Goal: Task Accomplishment & Management: Manage account settings

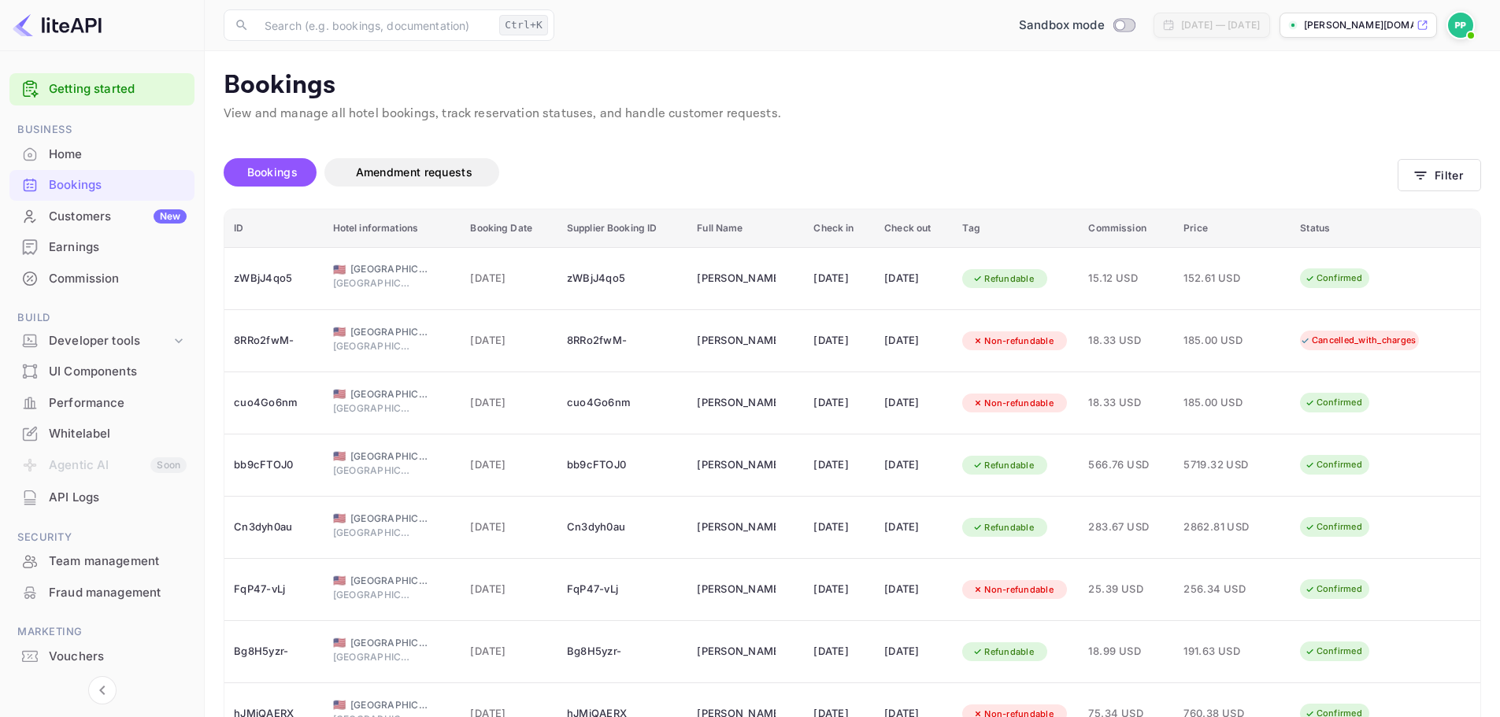
drag, startPoint x: 744, startPoint y: 167, endPoint x: 726, endPoint y: 165, distance: 18.2
click at [726, 165] on div "Bookings Amendment requests" at bounding box center [811, 172] width 1174 height 28
click at [61, 178] on div "Bookings" at bounding box center [118, 185] width 138 height 18
click at [67, 156] on div "Home" at bounding box center [118, 155] width 138 height 18
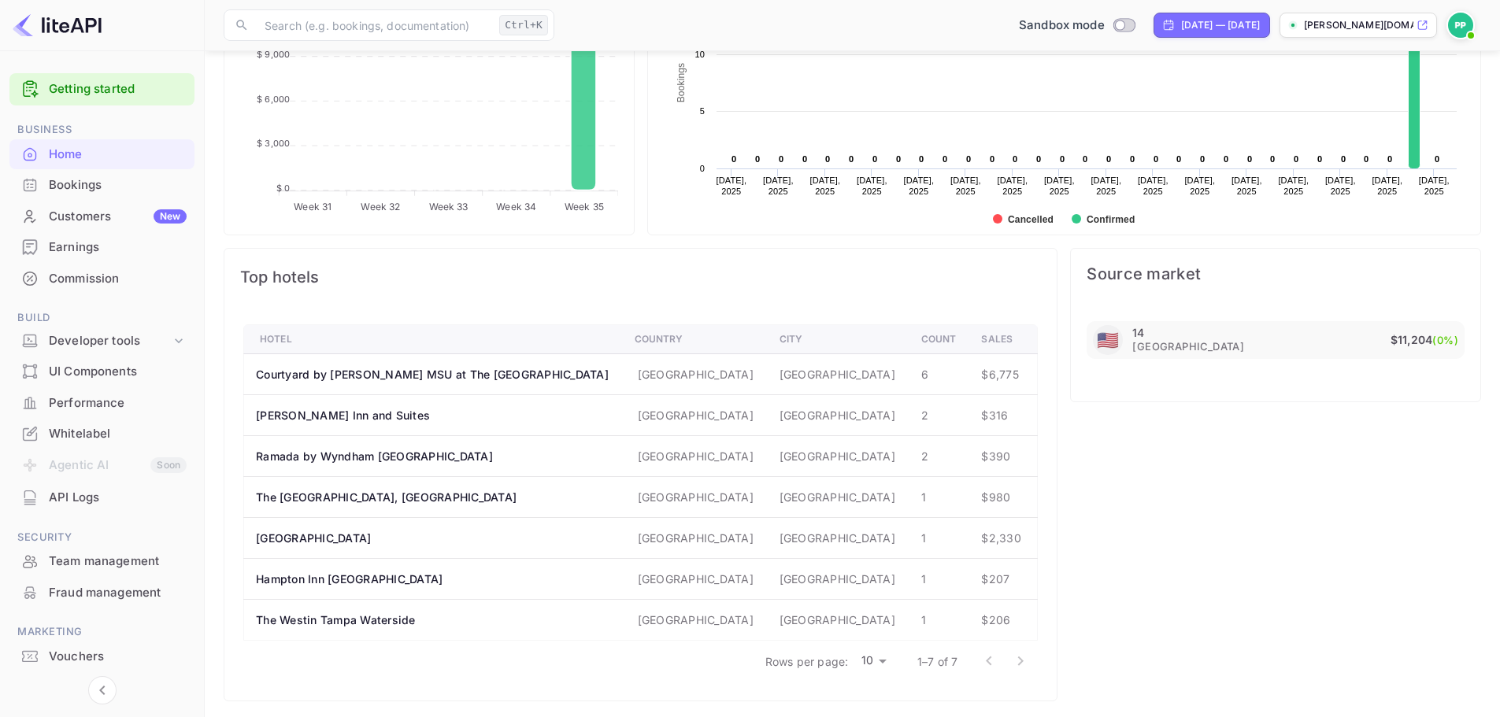
scroll to position [722, 0]
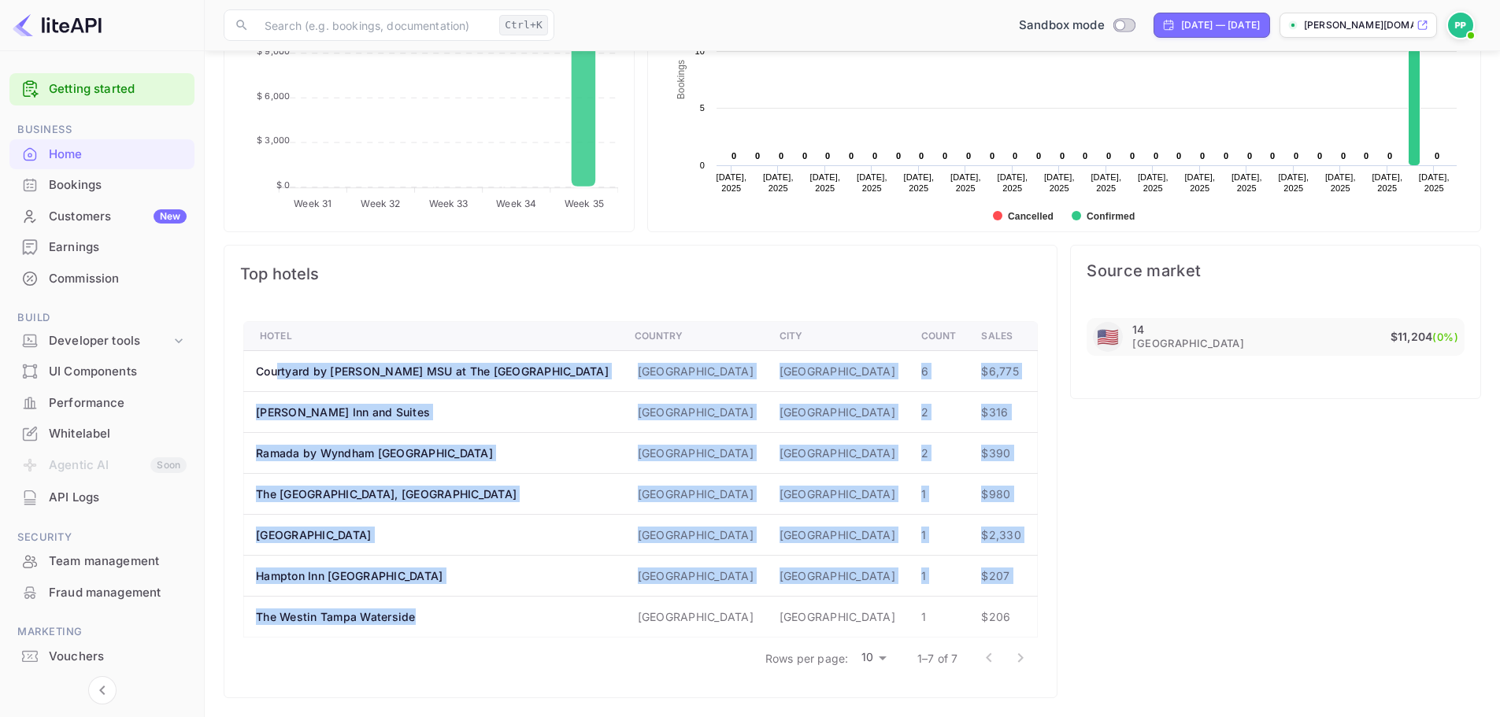
drag, startPoint x: 277, startPoint y: 372, endPoint x: 645, endPoint y: 631, distance: 449.8
click at [645, 631] on tbody "Courtyard by [PERSON_NAME] MSU at The [GEOGRAPHIC_DATA] [GEOGRAPHIC_DATA] [GEOG…" at bounding box center [641, 494] width 794 height 287
click at [545, 632] on th "The Westin Tampa Waterside" at bounding box center [433, 617] width 378 height 41
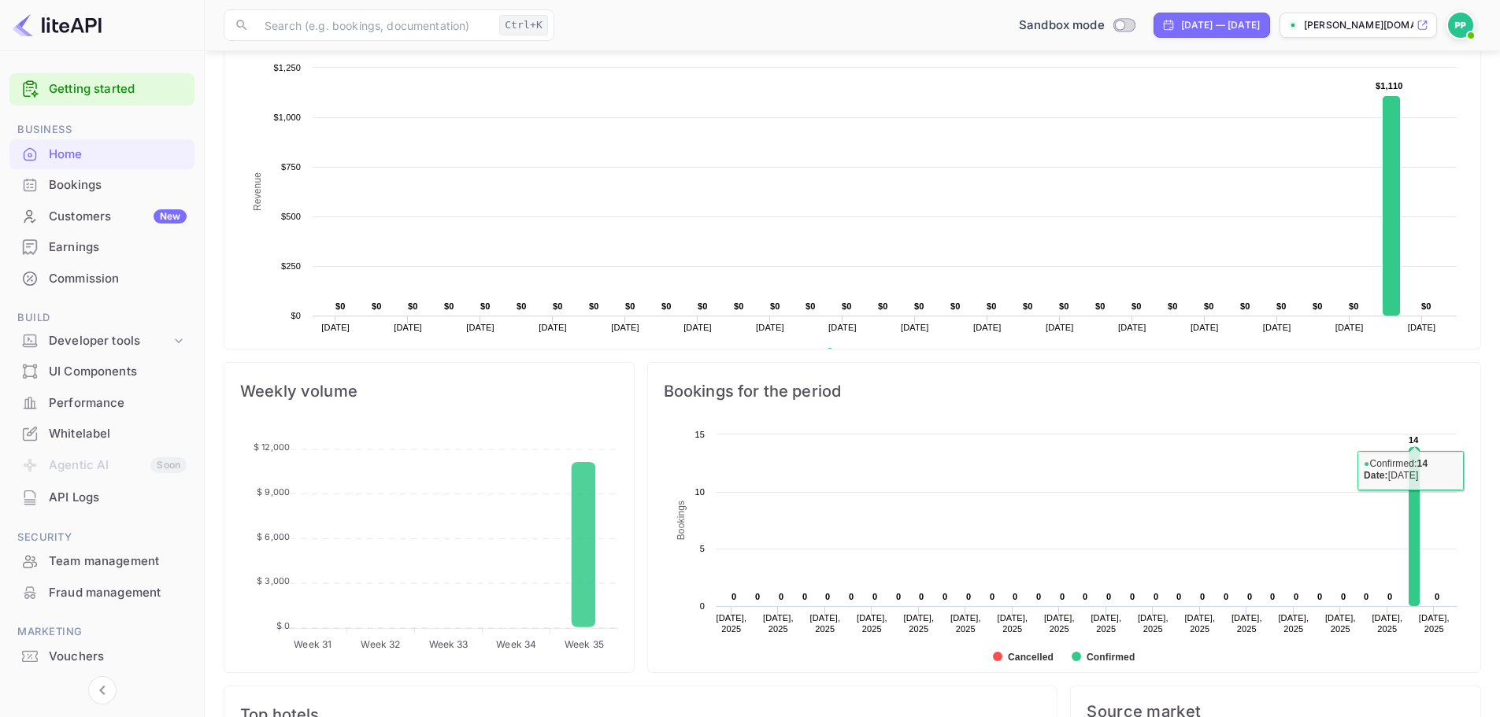
scroll to position [250, 0]
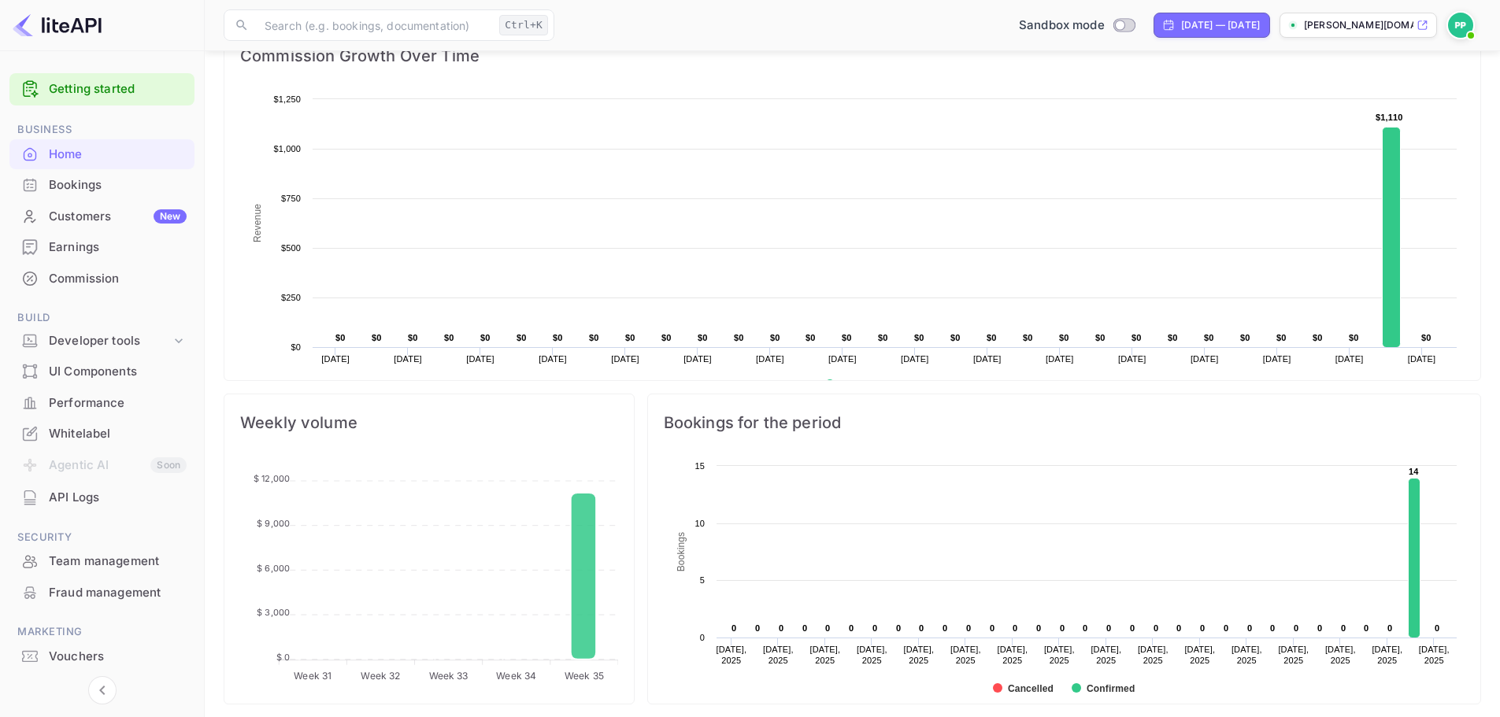
click at [80, 214] on div "Customers New" at bounding box center [118, 217] width 138 height 18
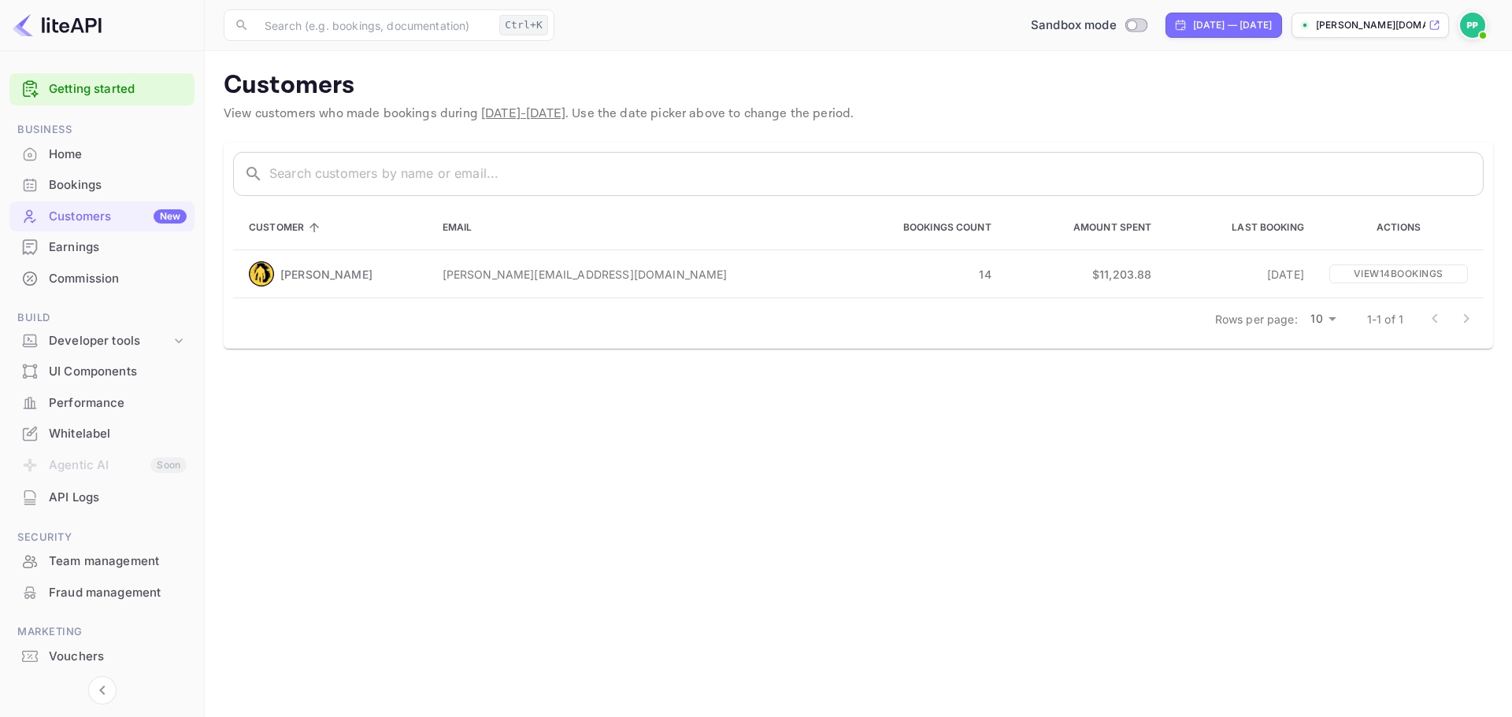
click at [65, 185] on div "Bookings" at bounding box center [118, 185] width 138 height 18
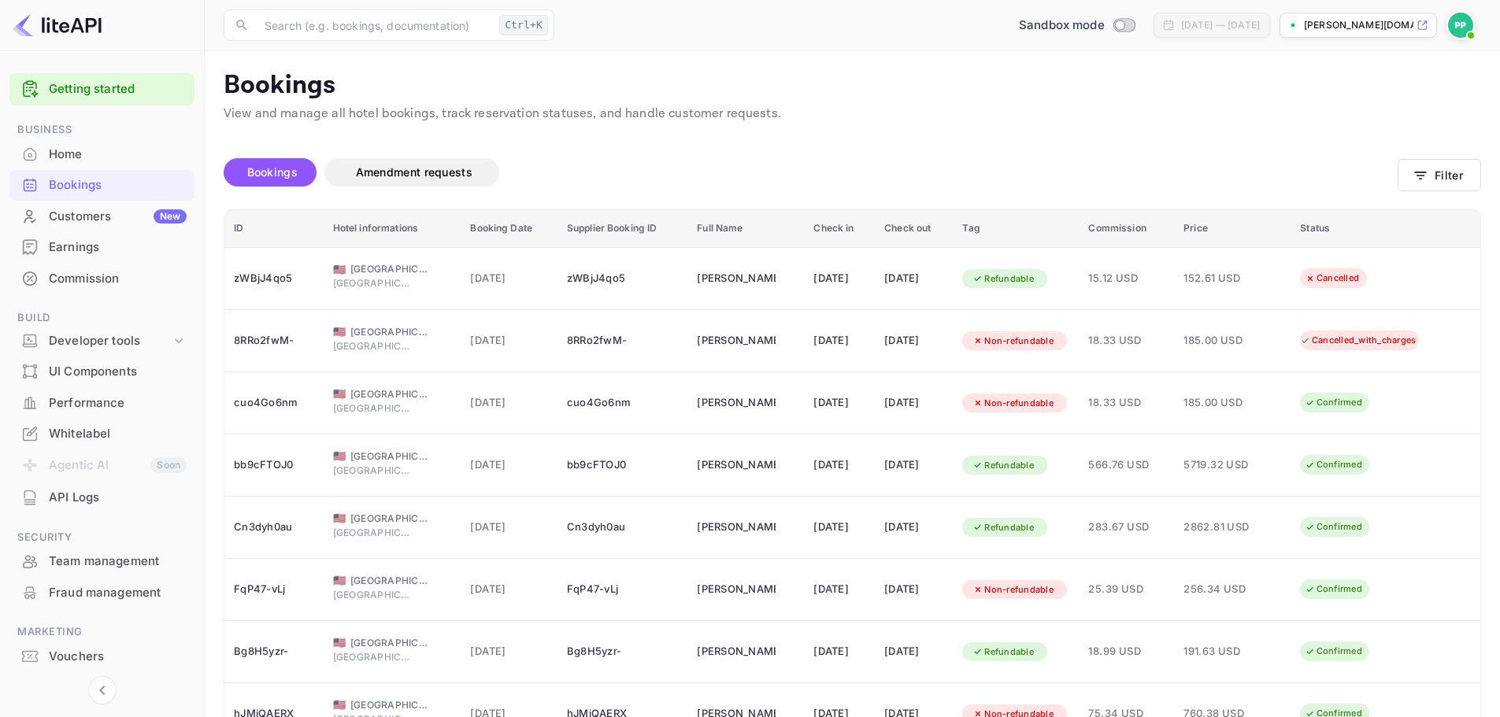
drag, startPoint x: 975, startPoint y: 163, endPoint x: 831, endPoint y: 155, distance: 143.5
click at [831, 155] on div "Bookings Amendment requests" at bounding box center [811, 176] width 1174 height 66
drag, startPoint x: 994, startPoint y: 136, endPoint x: 922, endPoint y: 140, distance: 72.5
click at [924, 140] on div "Unsaved Changes Bookings Amendment requests Filter ID Hotel informations Bookin…" at bounding box center [843, 521] width 1276 height 794
drag, startPoint x: 976, startPoint y: 99, endPoint x: 974, endPoint y: 81, distance: 18.2
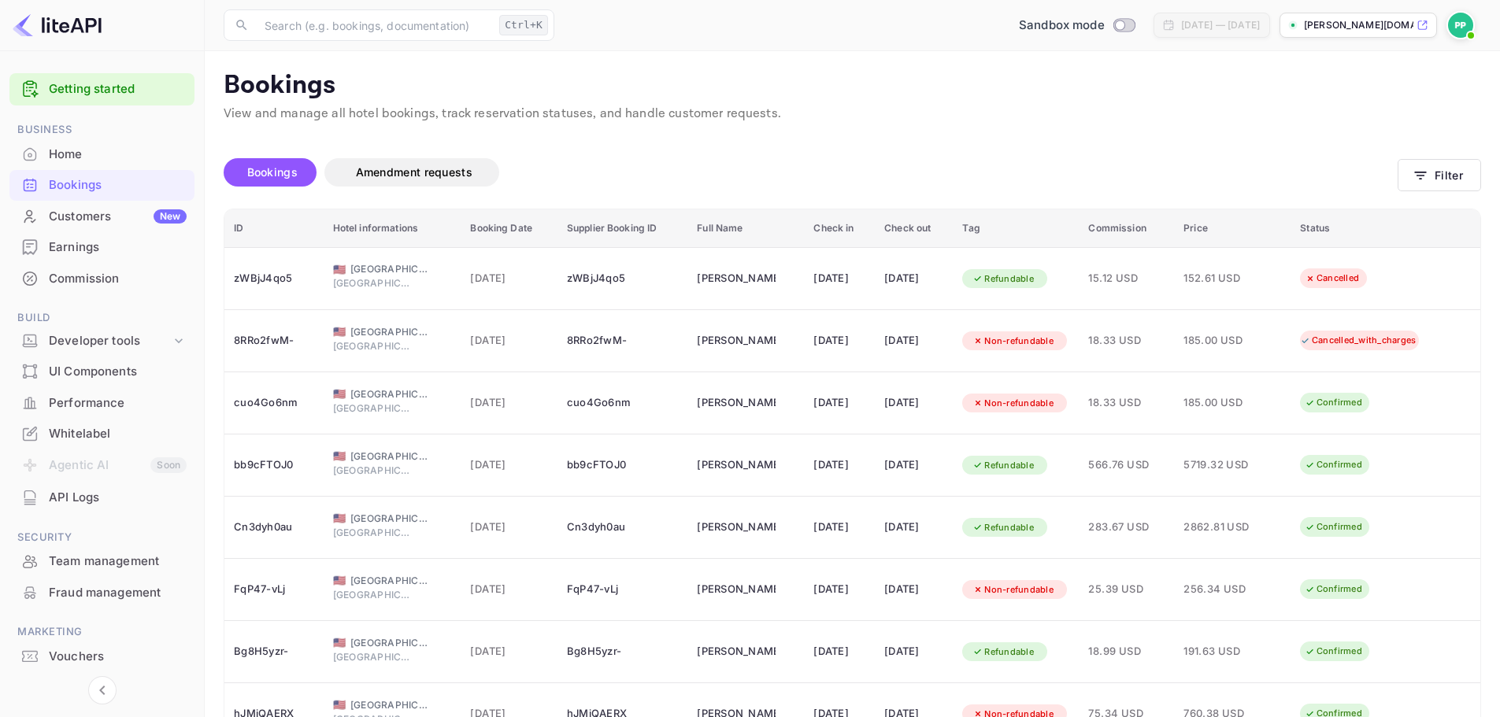
click at [950, 98] on p "Bookings" at bounding box center [852, 85] width 1257 height 31
click at [1455, 31] on img at bounding box center [1460, 25] width 25 height 25
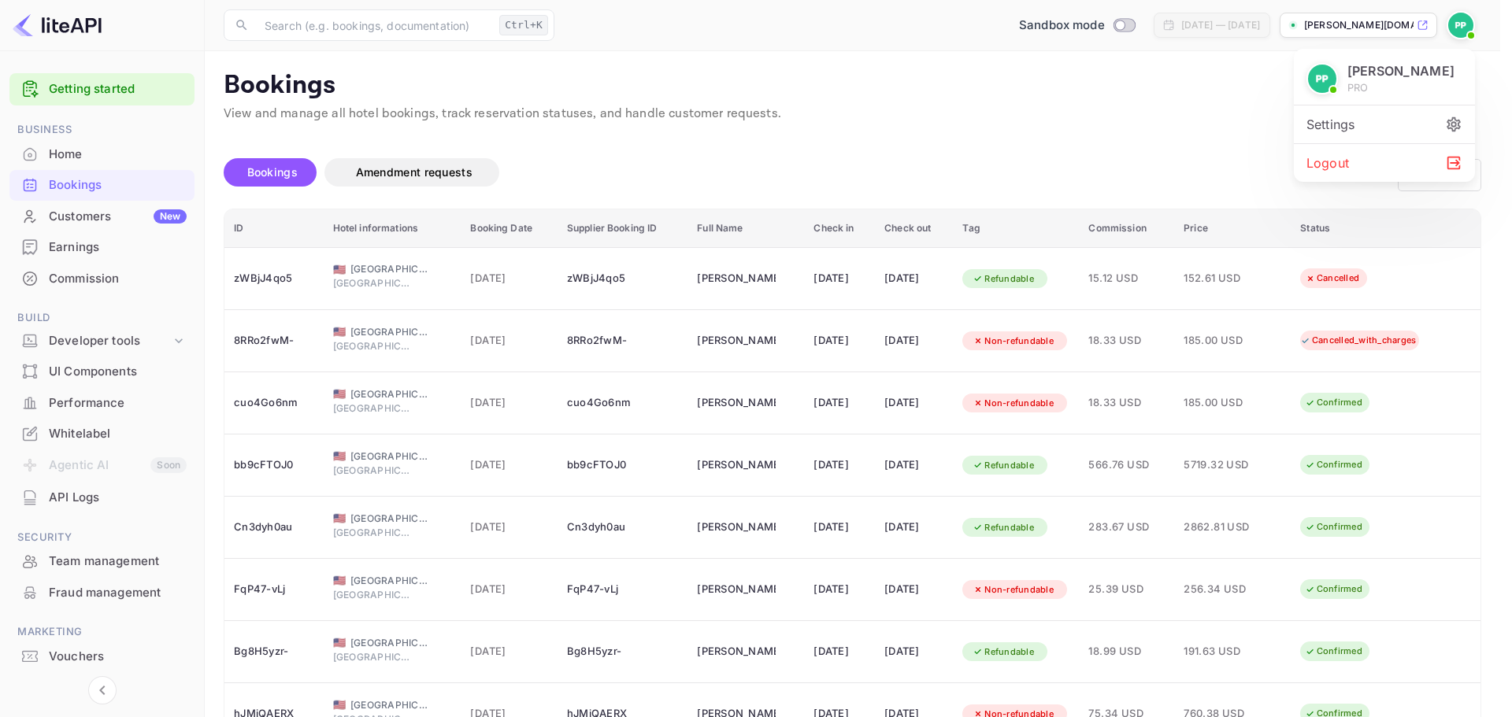
click at [1153, 133] on div at bounding box center [756, 358] width 1512 height 717
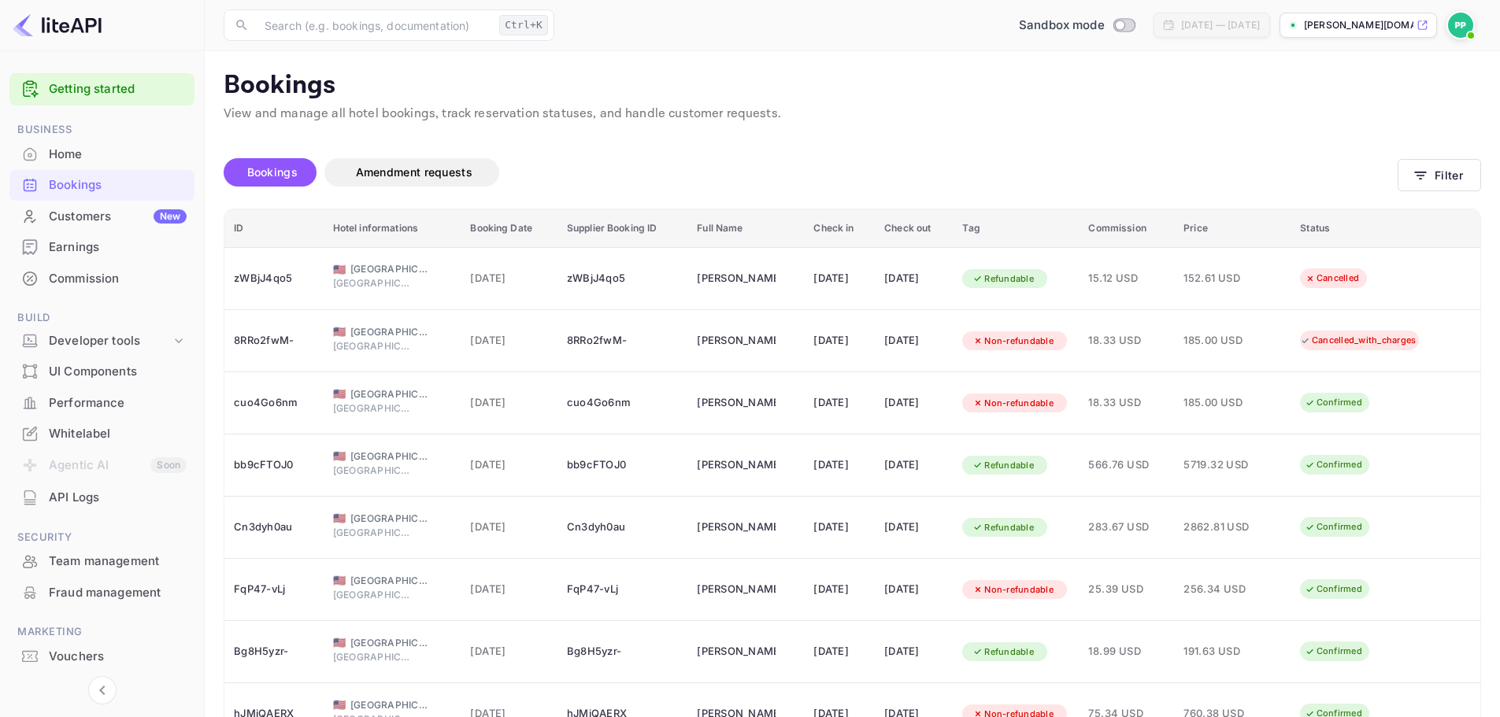
drag, startPoint x: 1142, startPoint y: 139, endPoint x: 1083, endPoint y: 131, distance: 59.5
click at [1083, 131] on div "Unsaved Changes Bookings Amendment requests Filter ID Hotel informations Bookin…" at bounding box center [843, 521] width 1276 height 794
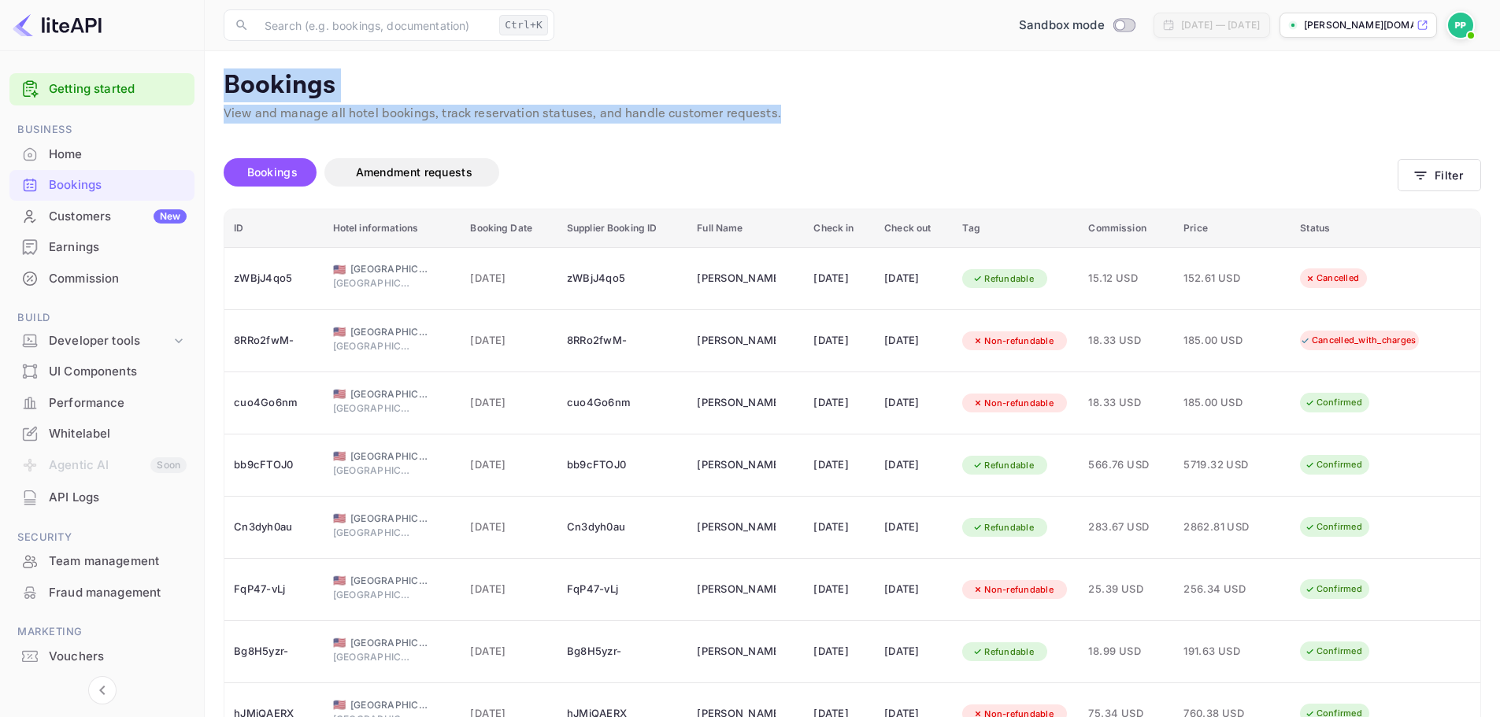
drag, startPoint x: 827, startPoint y: 107, endPoint x: 226, endPoint y: 89, distance: 601.0
click at [226, 89] on div "Bookings View and manage all hotel bookings, track reservation statuses, and ha…" at bounding box center [852, 100] width 1257 height 60
click at [226, 89] on p "Bookings" at bounding box center [852, 85] width 1257 height 31
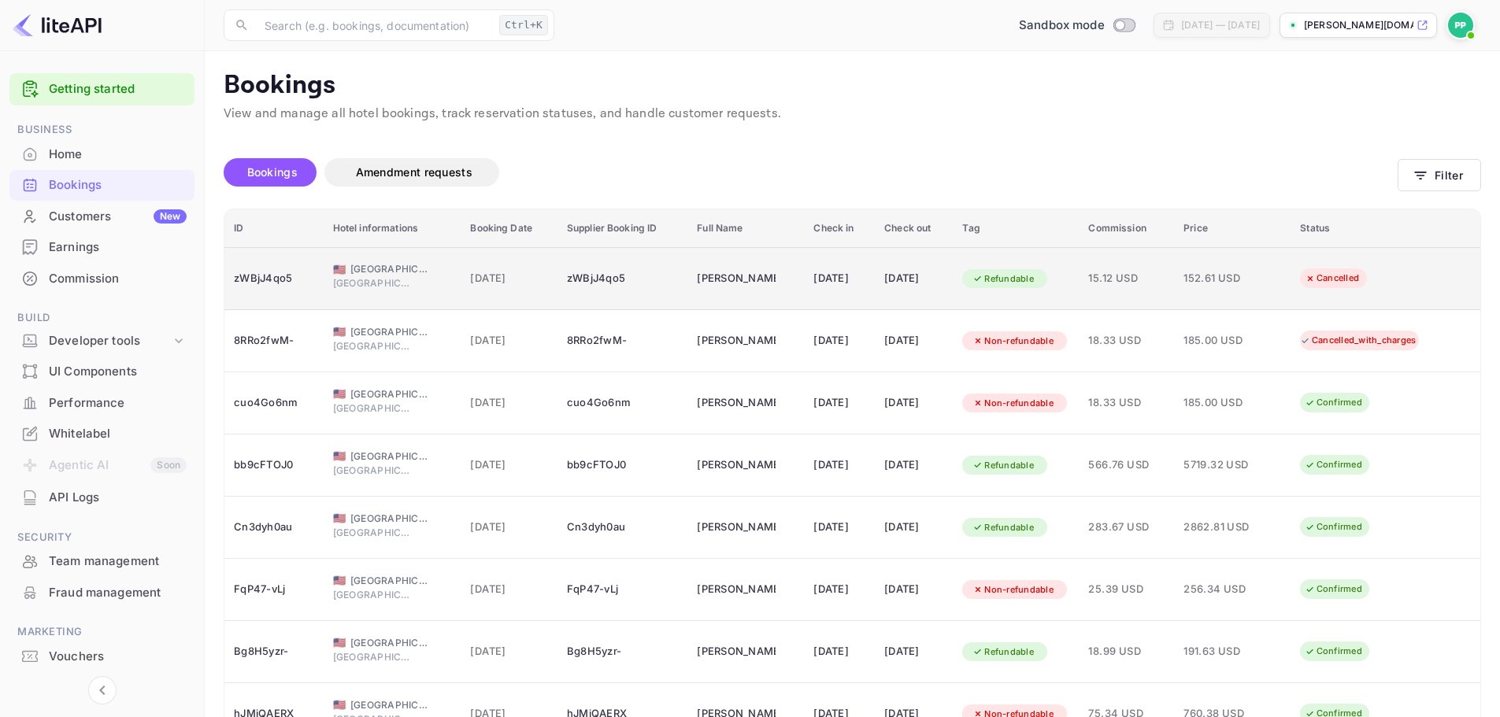
click at [387, 286] on span "[GEOGRAPHIC_DATA]" at bounding box center [372, 283] width 79 height 14
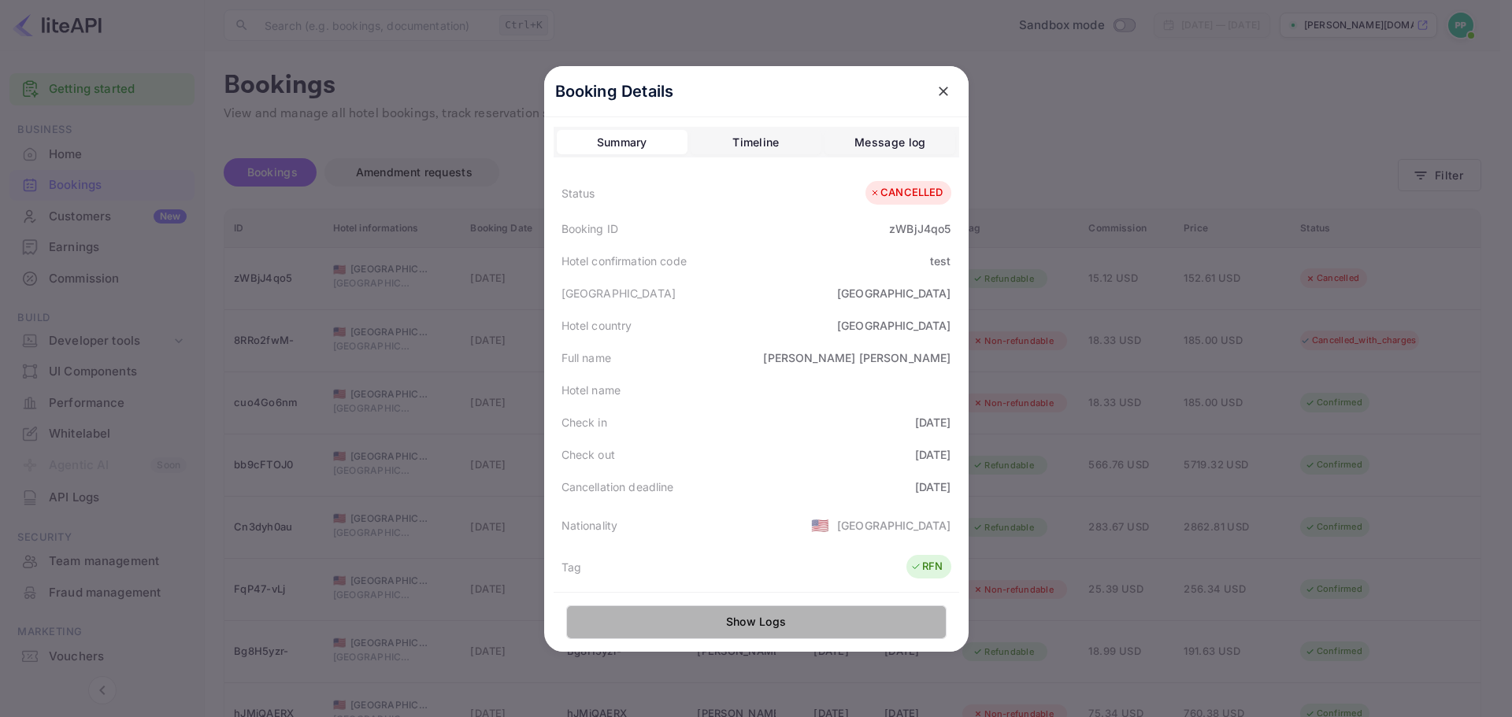
click at [809, 621] on button "Show Logs" at bounding box center [756, 622] width 380 height 34
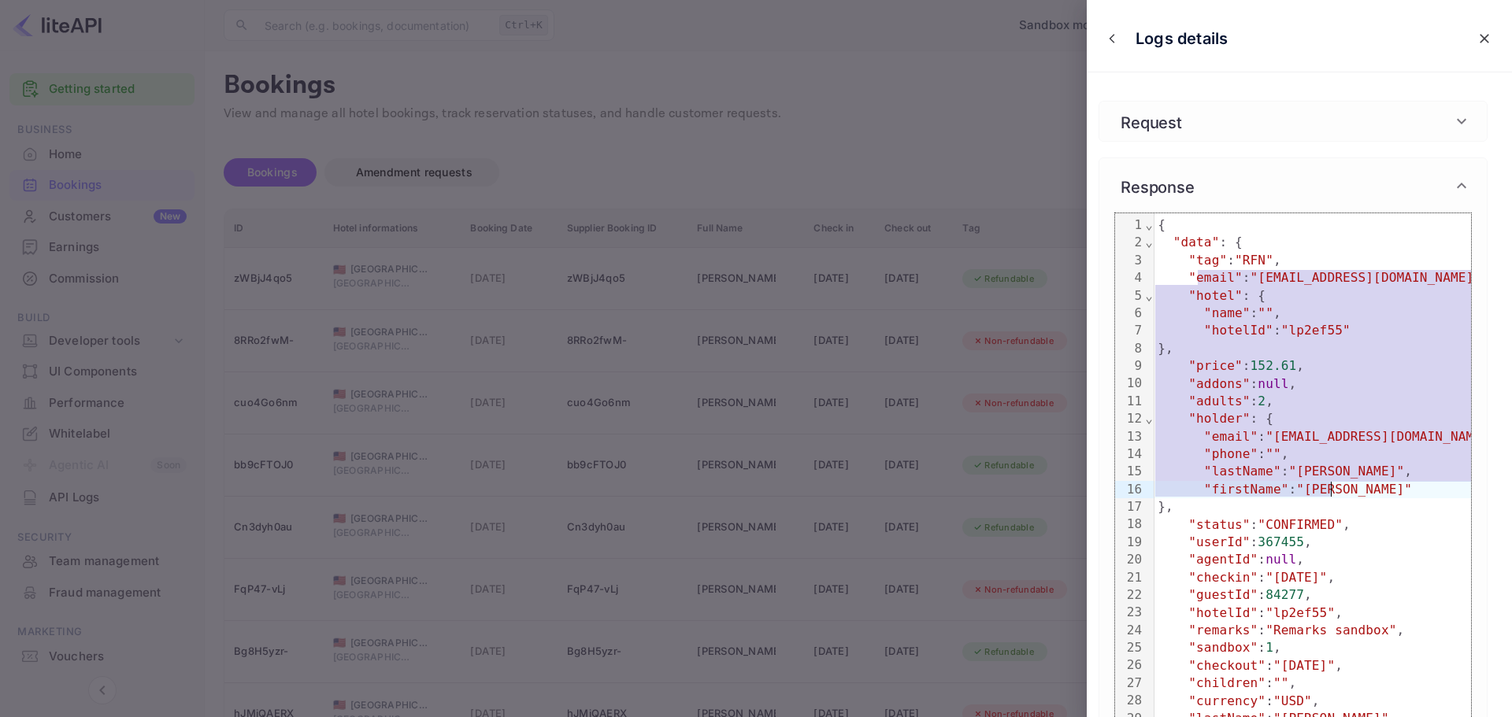
drag, startPoint x: 1198, startPoint y: 286, endPoint x: 1402, endPoint y: 499, distance: 295.7
click at [1241, 453] on span ""phone"" at bounding box center [1231, 453] width 54 height 15
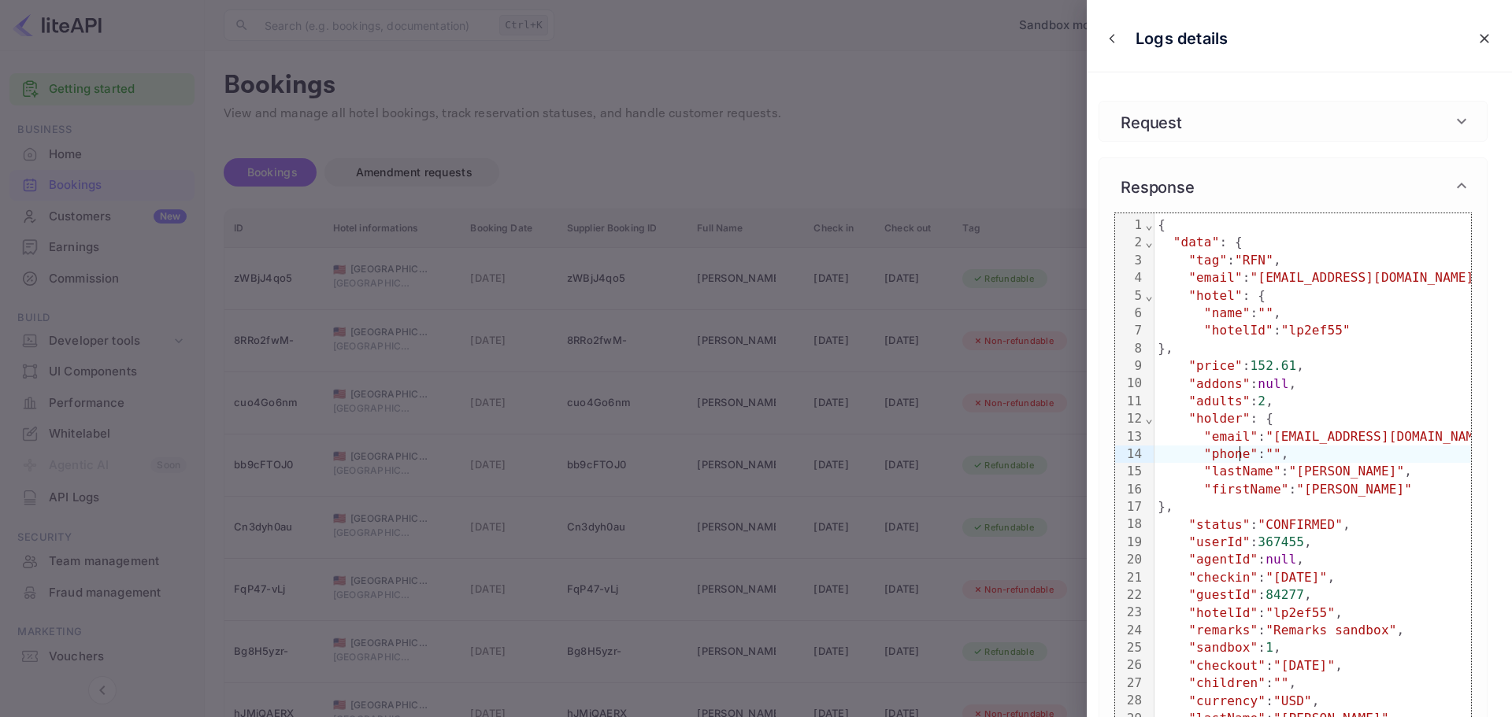
click at [826, 131] on div at bounding box center [756, 358] width 1512 height 717
